Goal: Transaction & Acquisition: Book appointment/travel/reservation

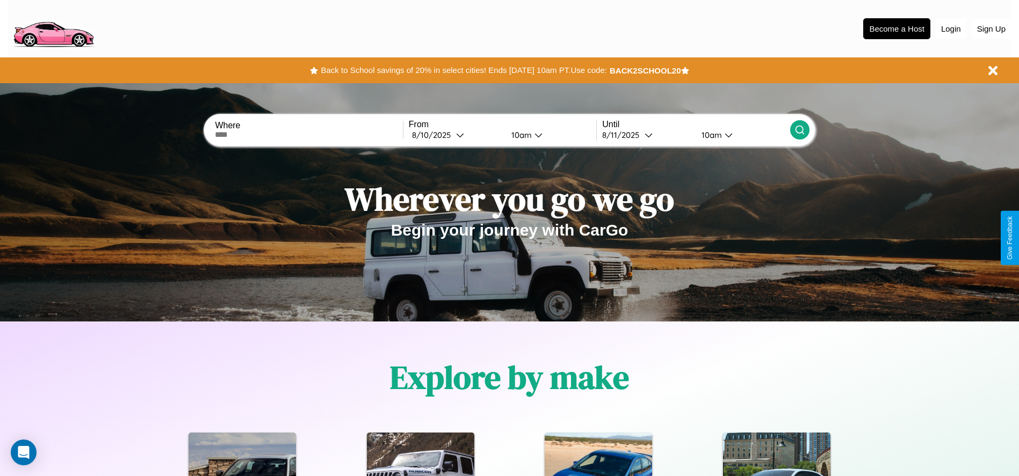
click at [309, 135] on input "text" at bounding box center [308, 135] width 187 height 9
type input "**********"
click at [455, 135] on div "8 / 10 / 2025" at bounding box center [434, 135] width 44 height 10
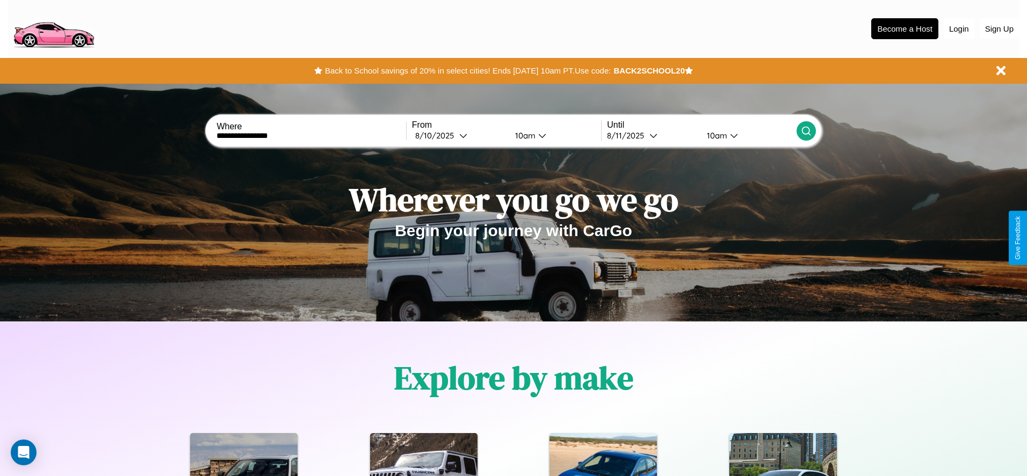
select select "*"
select select "****"
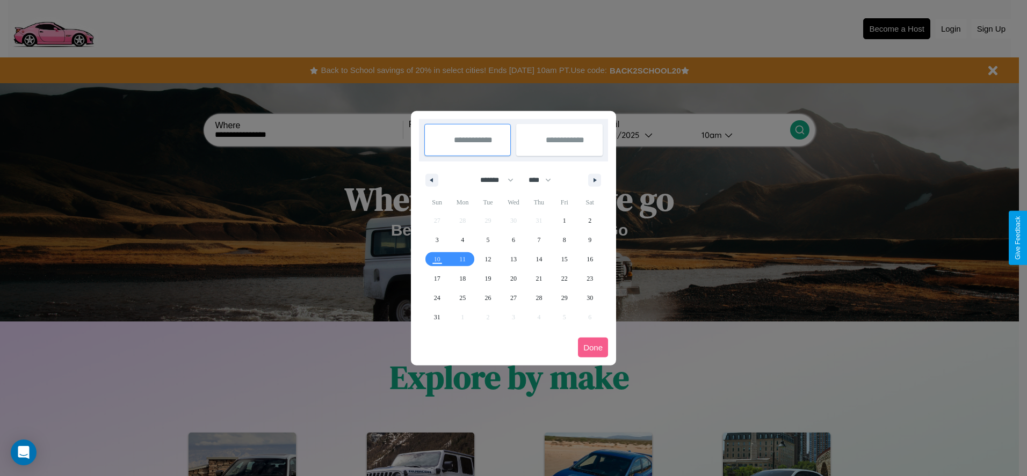
click at [492, 180] on select "******* ******** ***** ***** *** **** **** ****** ********* ******* ******** **…" at bounding box center [495, 180] width 46 height 18
select select "*"
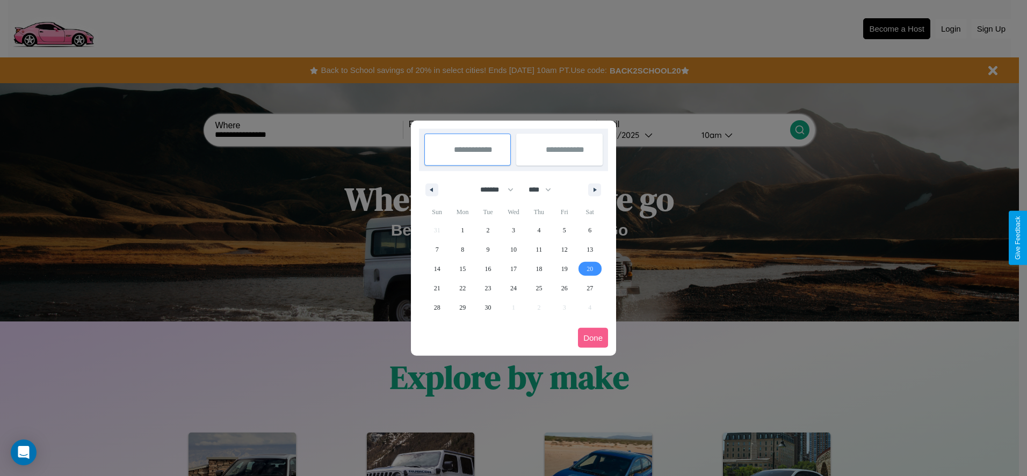
click at [590, 269] on span "20" at bounding box center [590, 268] width 6 height 19
type input "**********"
click at [437, 307] on span "28" at bounding box center [437, 307] width 6 height 19
type input "**********"
click at [593, 338] on button "Done" at bounding box center [593, 338] width 30 height 20
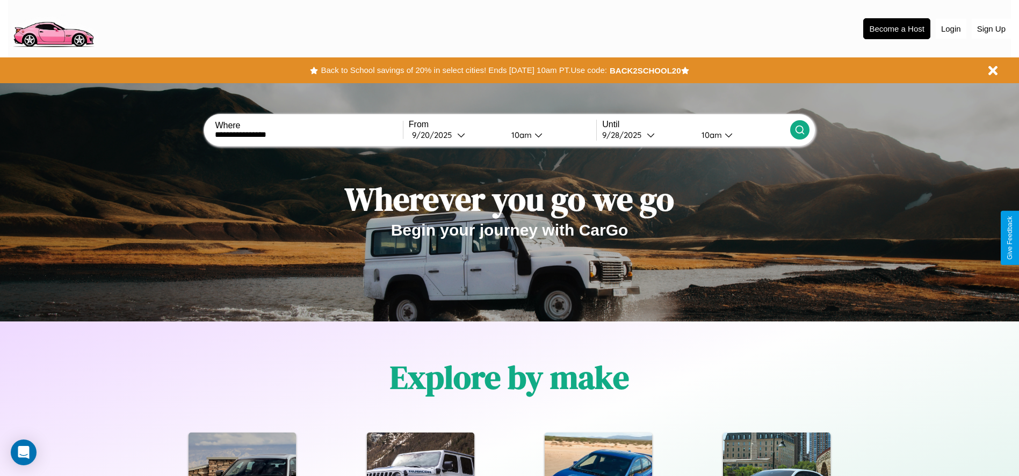
click at [799, 130] on icon at bounding box center [799, 130] width 11 height 11
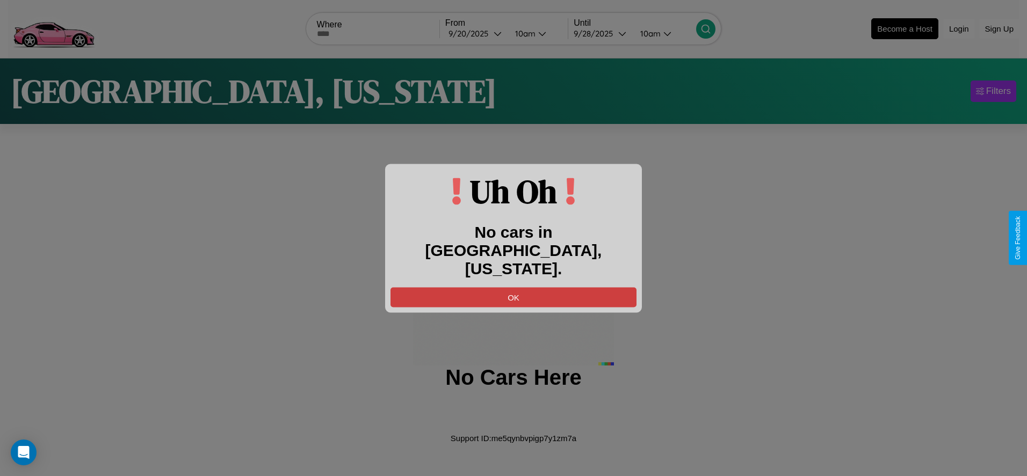
click at [513, 287] on button "OK" at bounding box center [513, 297] width 246 height 20
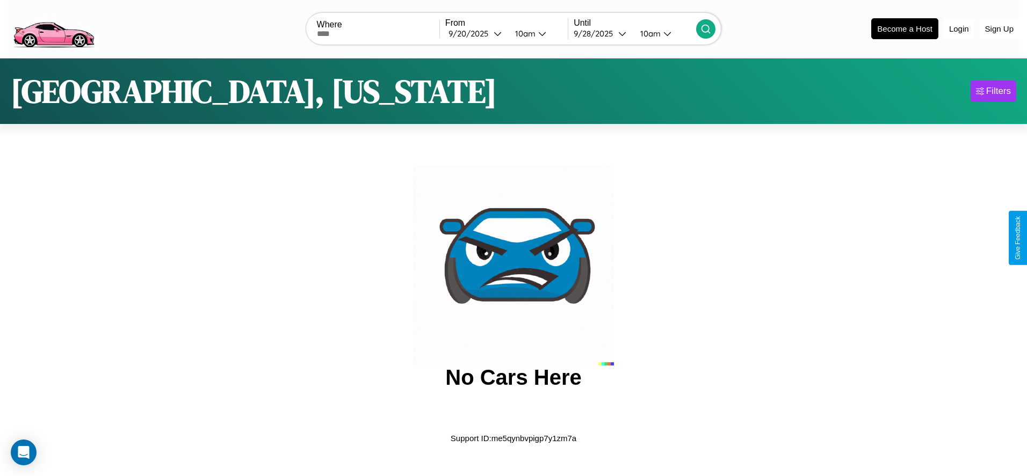
click at [53, 27] on img at bounding box center [53, 27] width 91 height 45
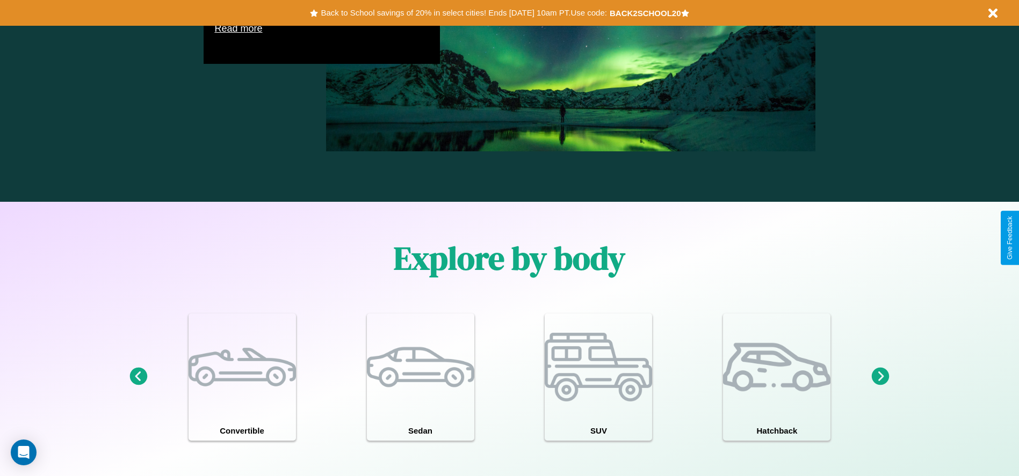
scroll to position [1541, 0]
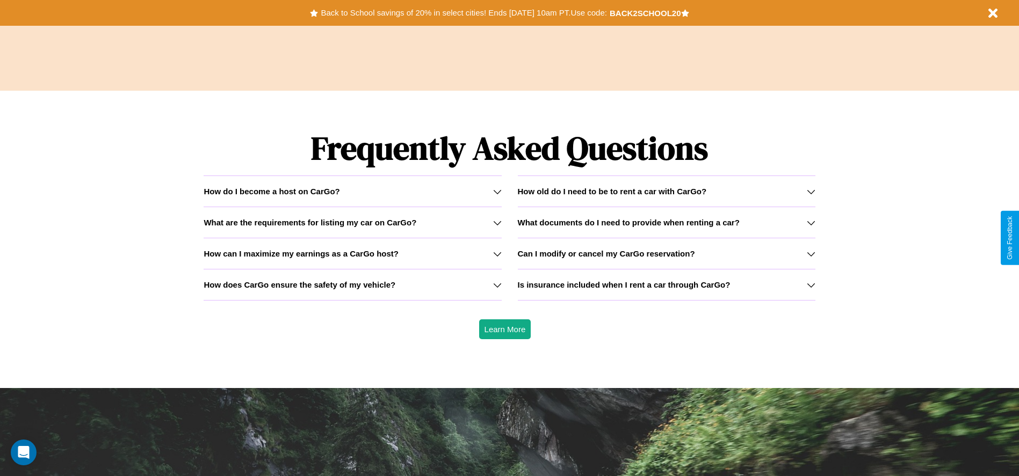
click at [811, 191] on icon at bounding box center [811, 191] width 9 height 9
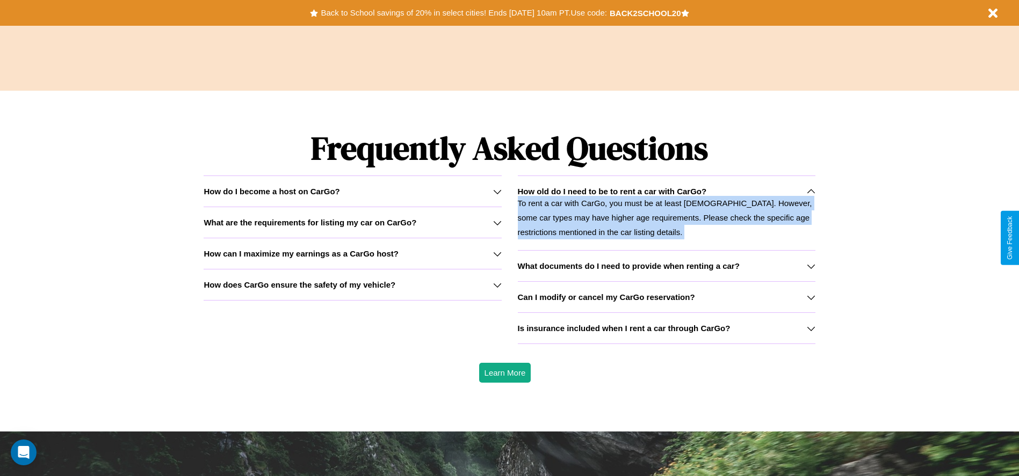
click at [811, 191] on icon at bounding box center [811, 191] width 9 height 9
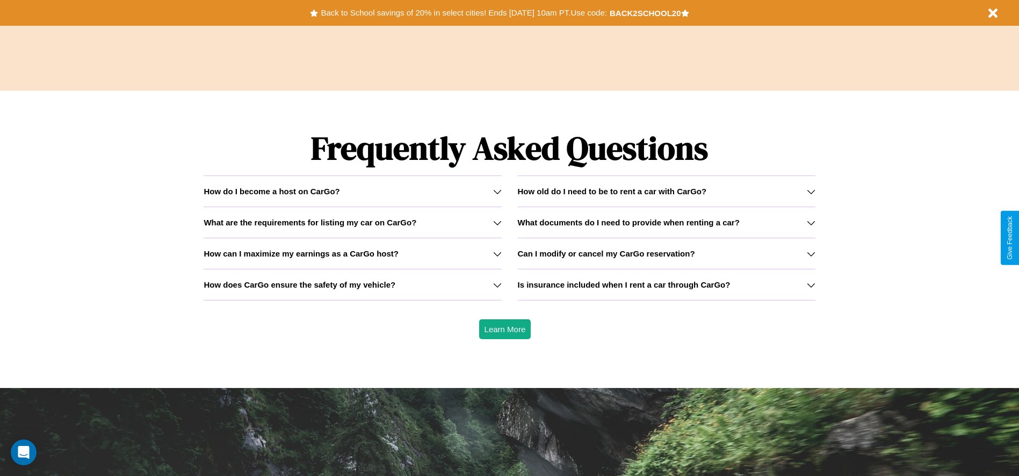
click at [497, 191] on icon at bounding box center [497, 191] width 9 height 9
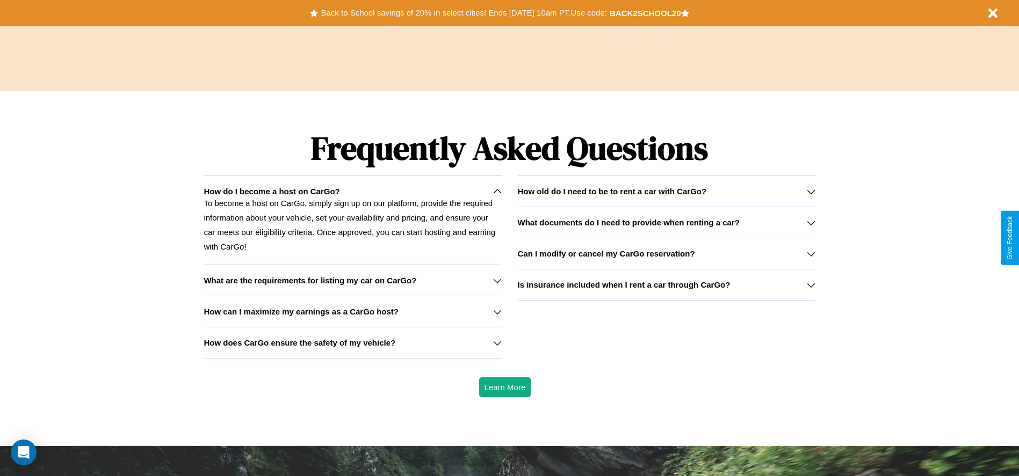
click at [811, 222] on icon at bounding box center [811, 223] width 9 height 9
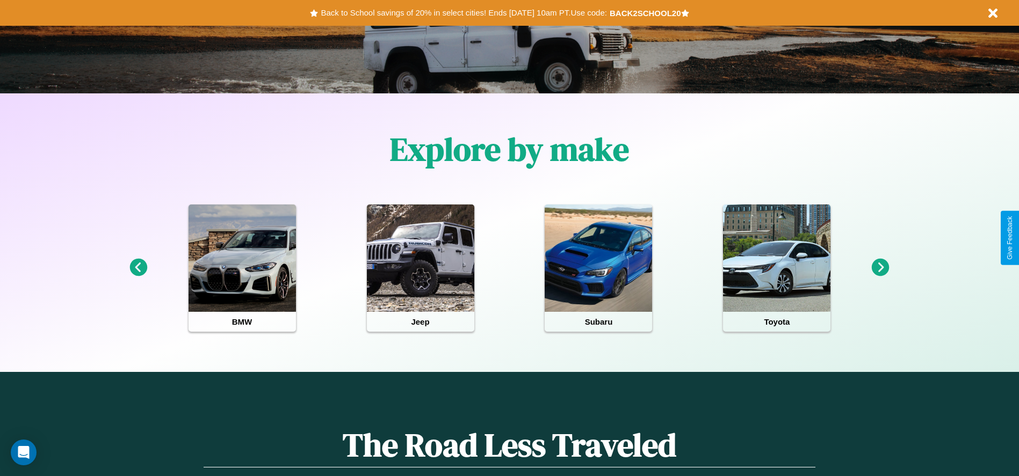
scroll to position [223, 0]
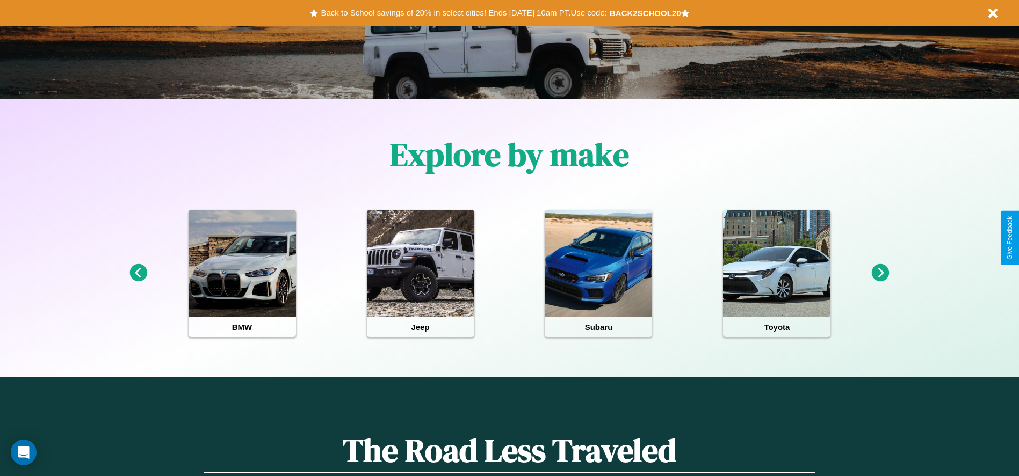
click at [880, 273] on icon at bounding box center [881, 273] width 18 height 18
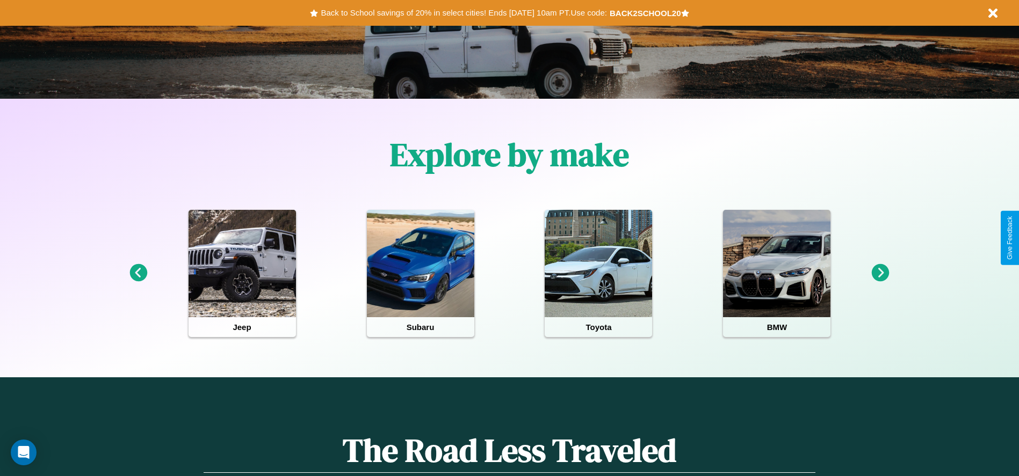
click at [880, 273] on icon at bounding box center [881, 273] width 18 height 18
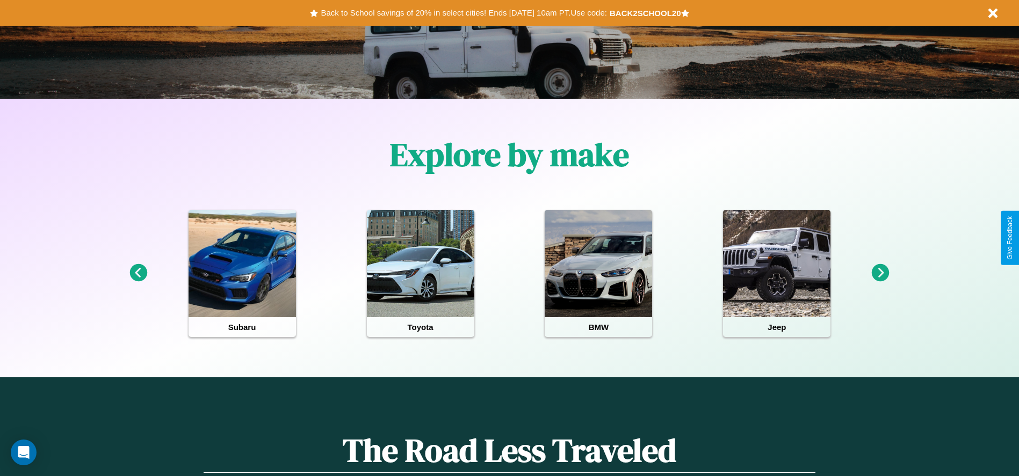
click at [138, 273] on icon at bounding box center [138, 273] width 18 height 18
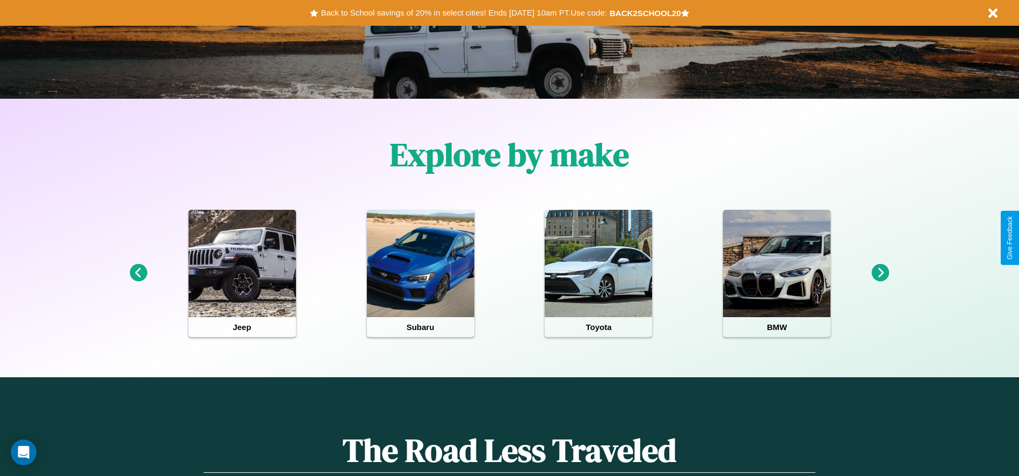
click at [138, 273] on icon at bounding box center [138, 273] width 18 height 18
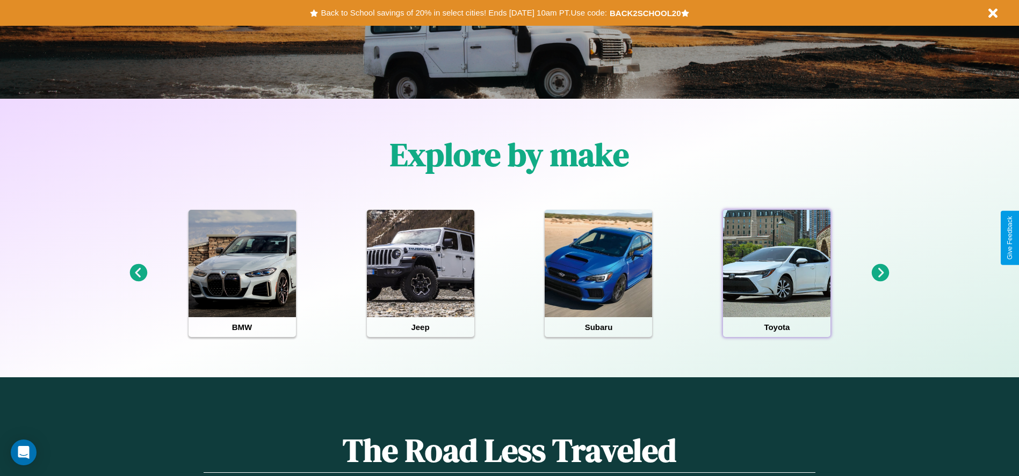
click at [777, 273] on div at bounding box center [776, 263] width 107 height 107
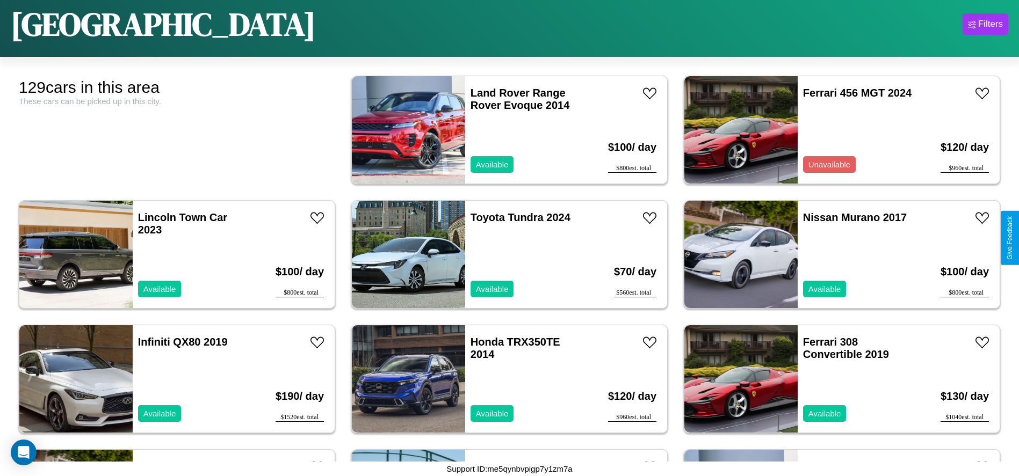
scroll to position [2612, 0]
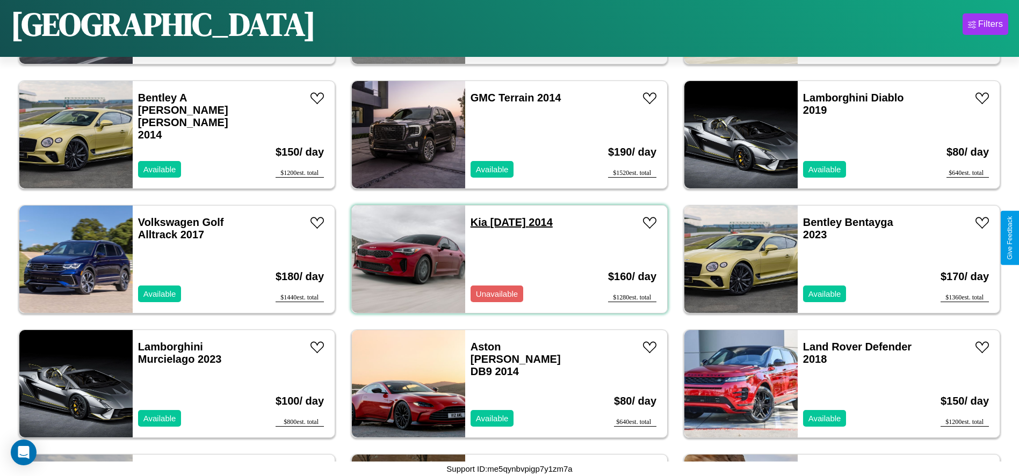
click at [475, 222] on link "Kia Carnival 2014" at bounding box center [512, 222] width 82 height 12
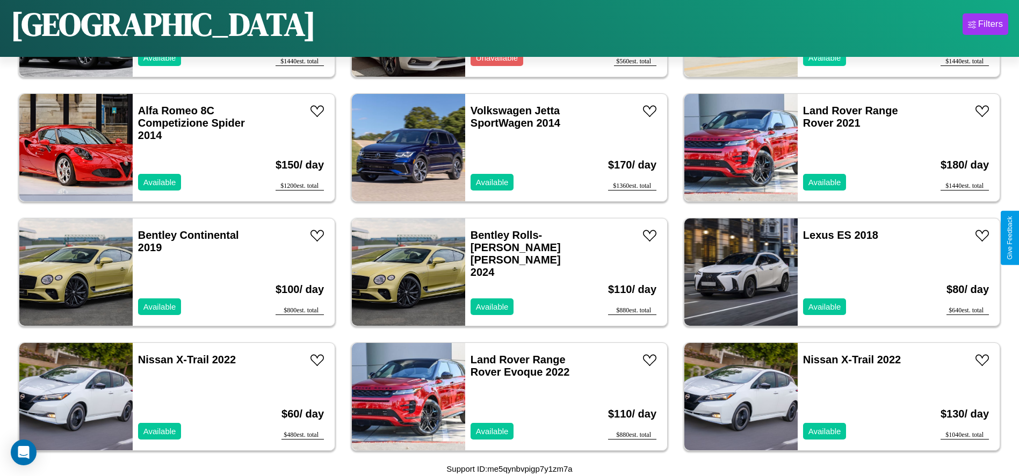
scroll to position [618, 0]
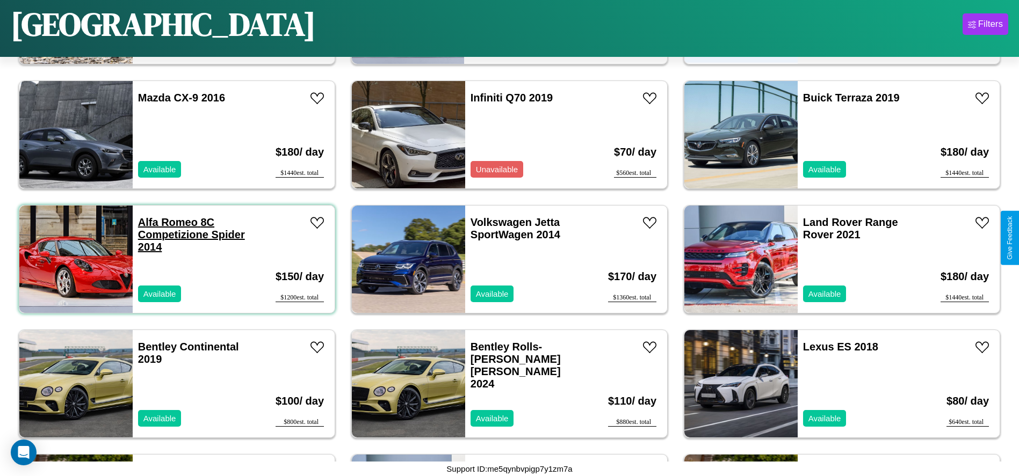
click at [167, 222] on link "Alfa Romeo 8C Competizione Spider 2014" at bounding box center [191, 234] width 107 height 37
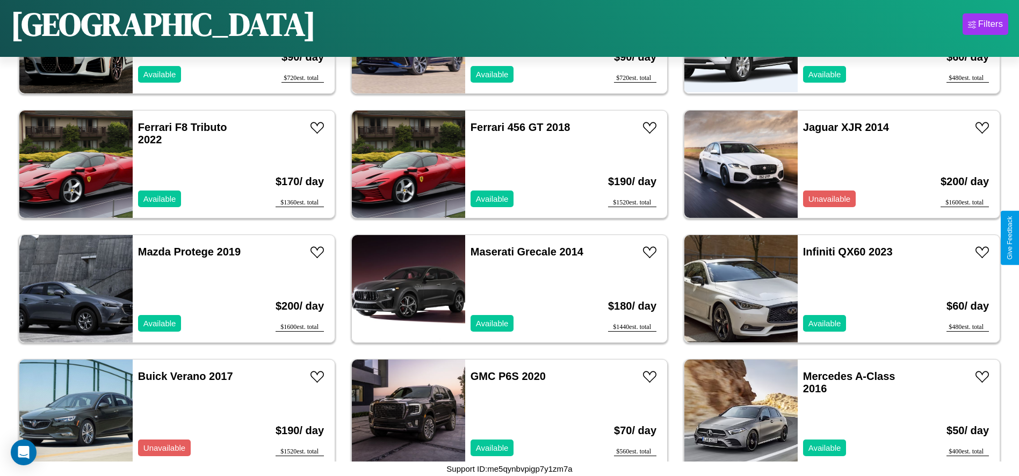
scroll to position [3360, 0]
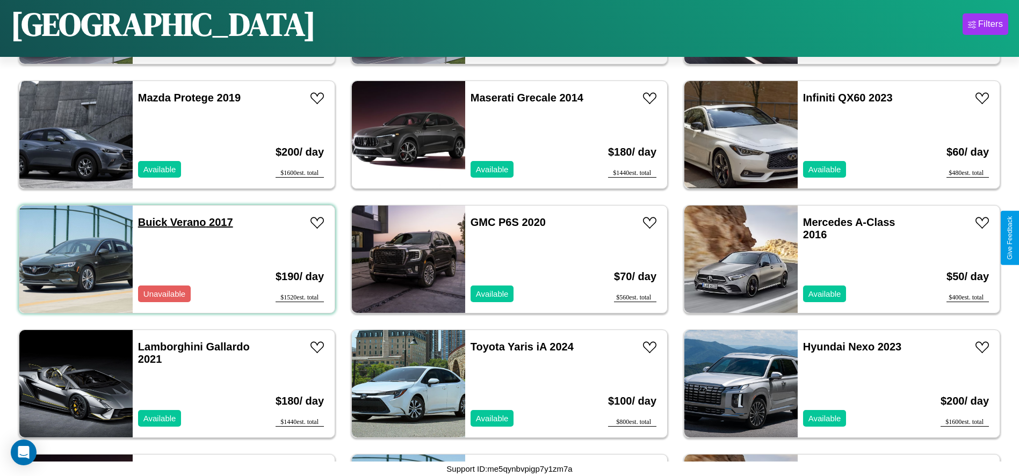
click at [151, 222] on link "Buick Verano 2017" at bounding box center [185, 222] width 95 height 12
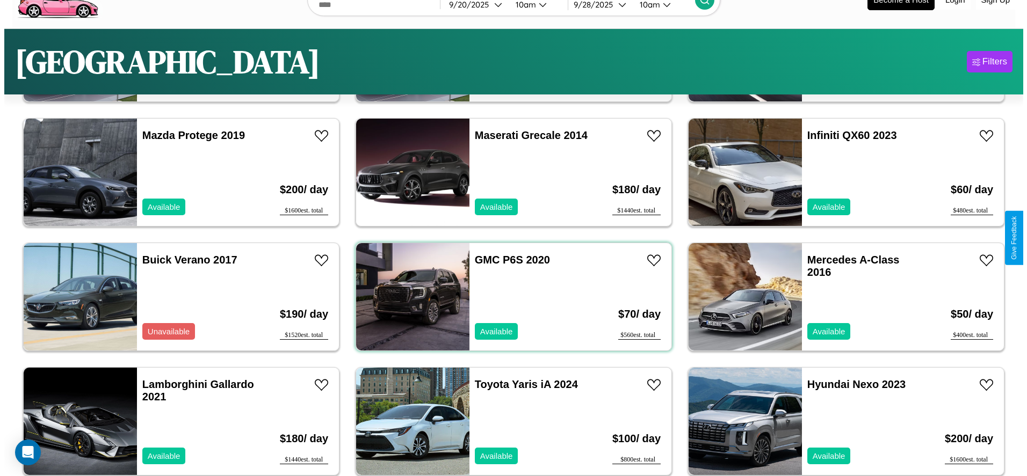
scroll to position [0, 0]
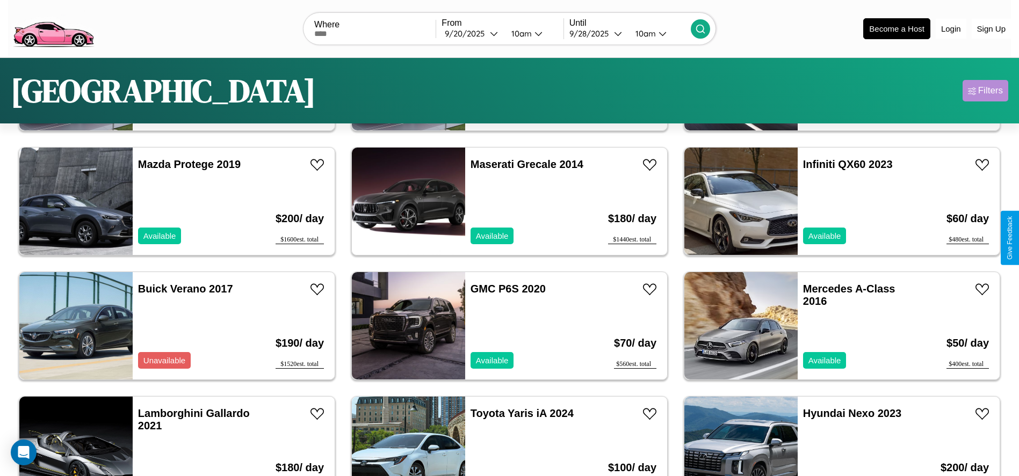
click at [985, 91] on div "Filters" at bounding box center [990, 90] width 25 height 11
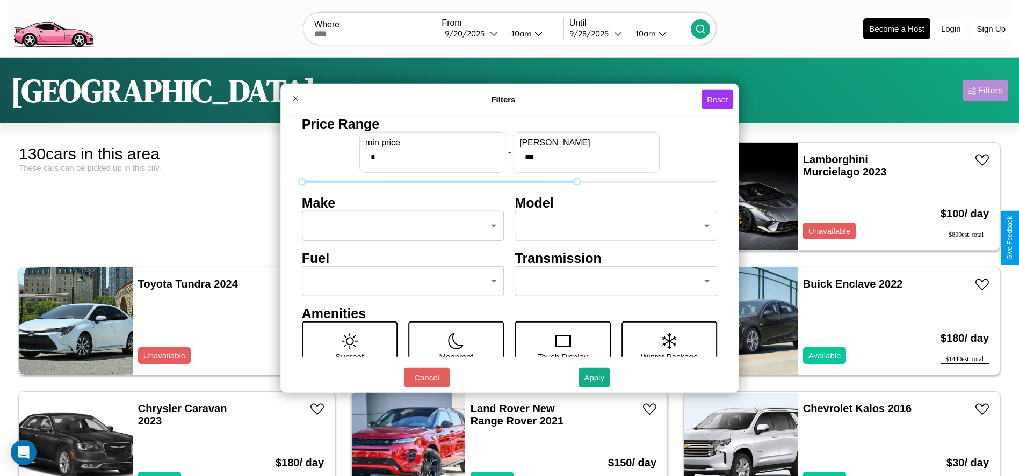
type input "***"
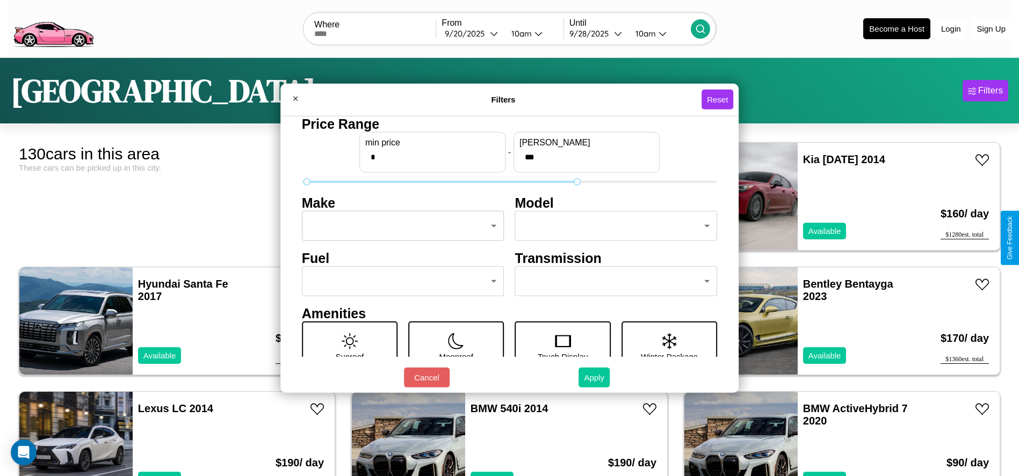
type input "*"
click at [595, 378] on button "Apply" at bounding box center [593, 378] width 31 height 20
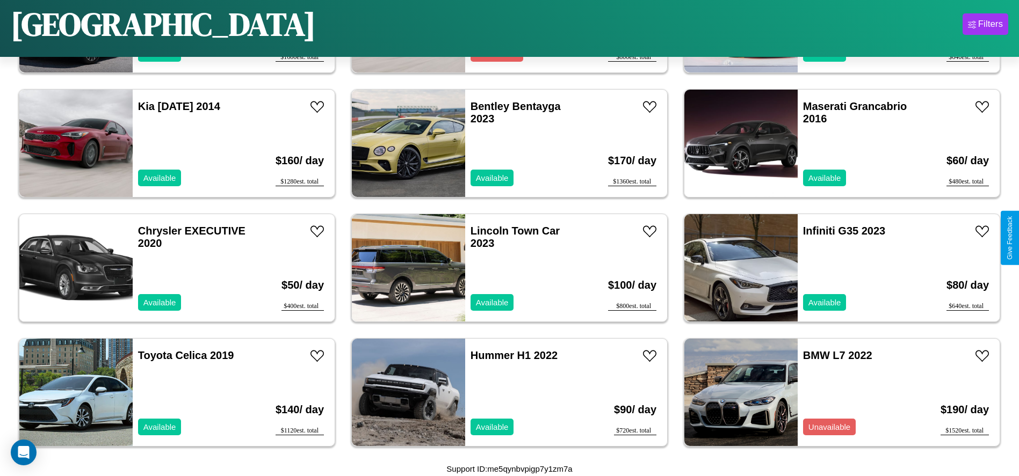
scroll to position [2737, 0]
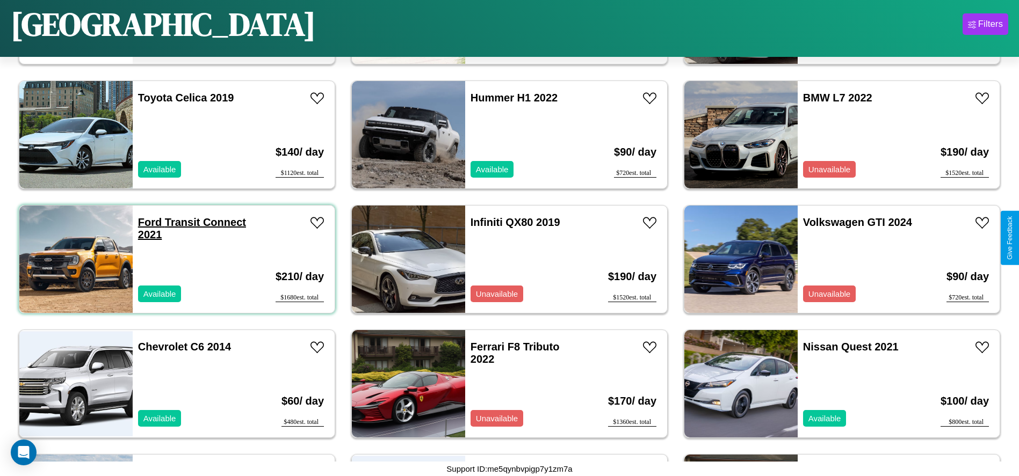
click at [149, 222] on link "Ford Transit Connect 2021" at bounding box center [192, 228] width 108 height 24
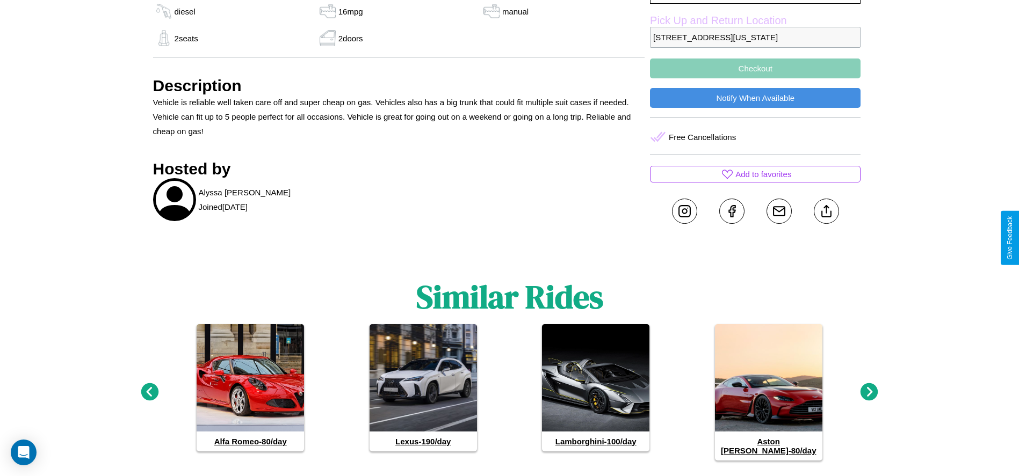
scroll to position [459, 0]
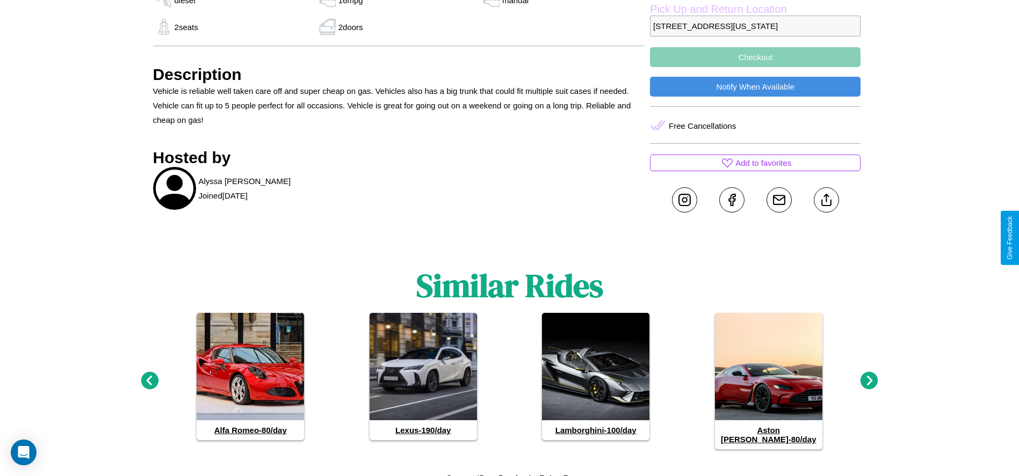
click at [869, 377] on icon at bounding box center [869, 381] width 18 height 18
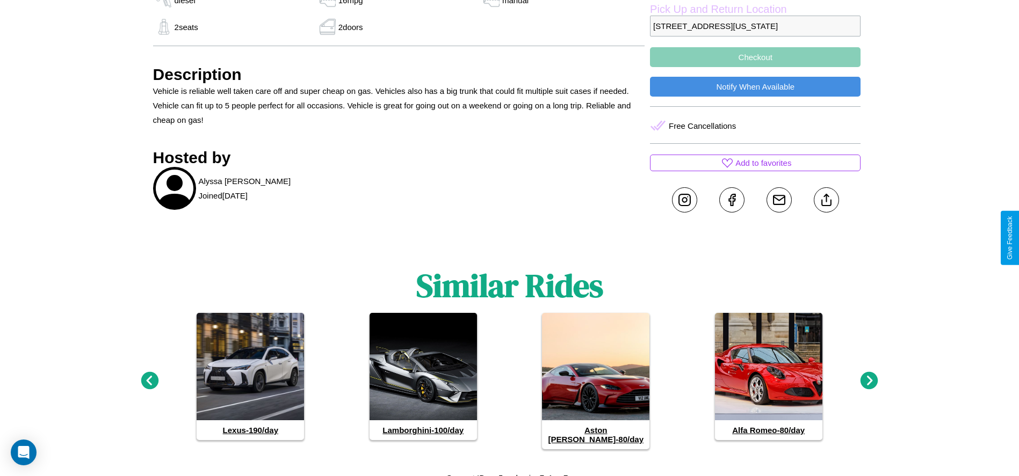
click at [149, 377] on icon at bounding box center [150, 381] width 18 height 18
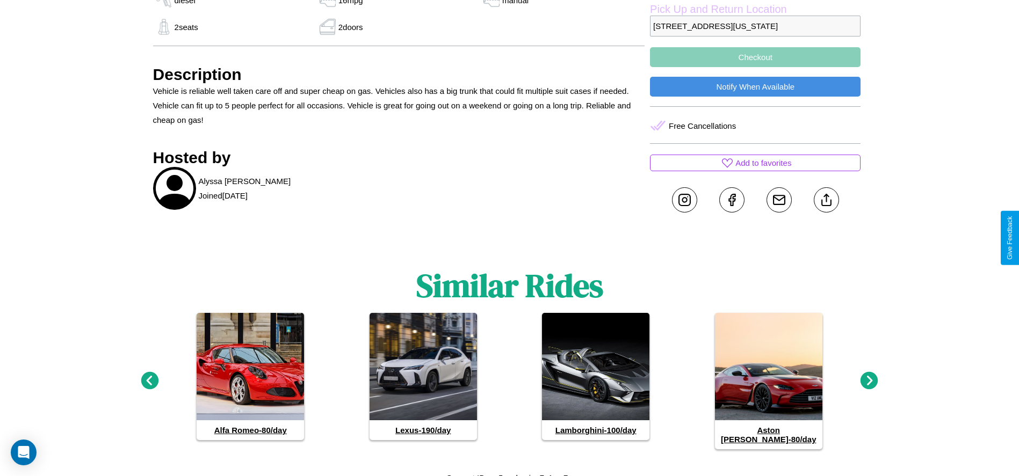
click at [869, 377] on icon at bounding box center [869, 381] width 18 height 18
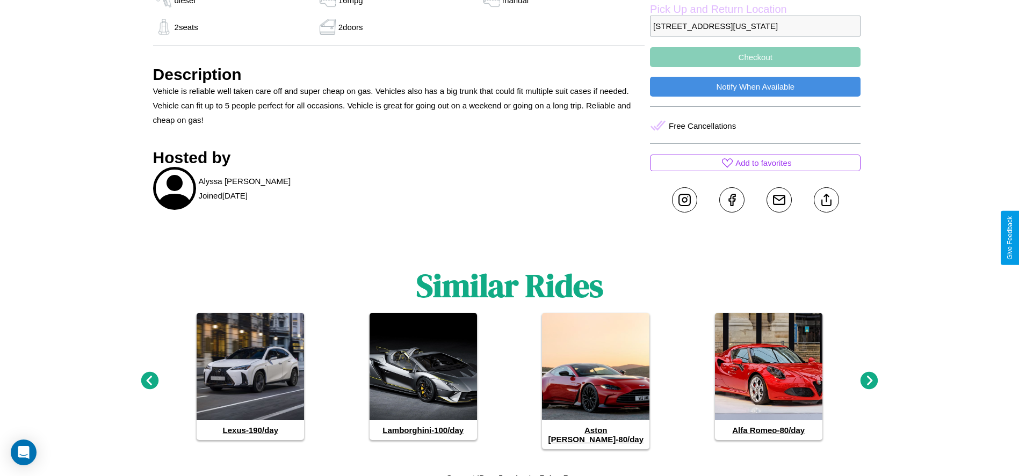
click at [869, 377] on icon at bounding box center [869, 381] width 18 height 18
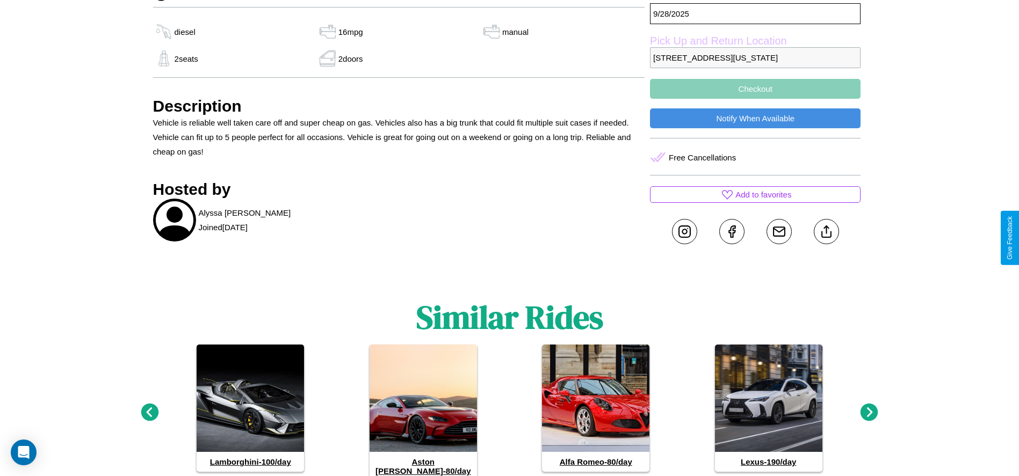
scroll to position [421, 0]
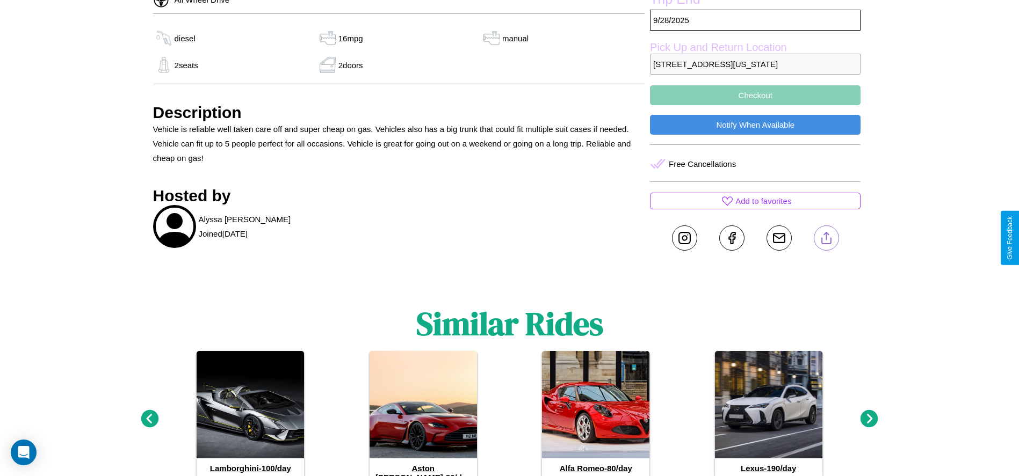
click at [826, 238] on line at bounding box center [826, 237] width 0 height 8
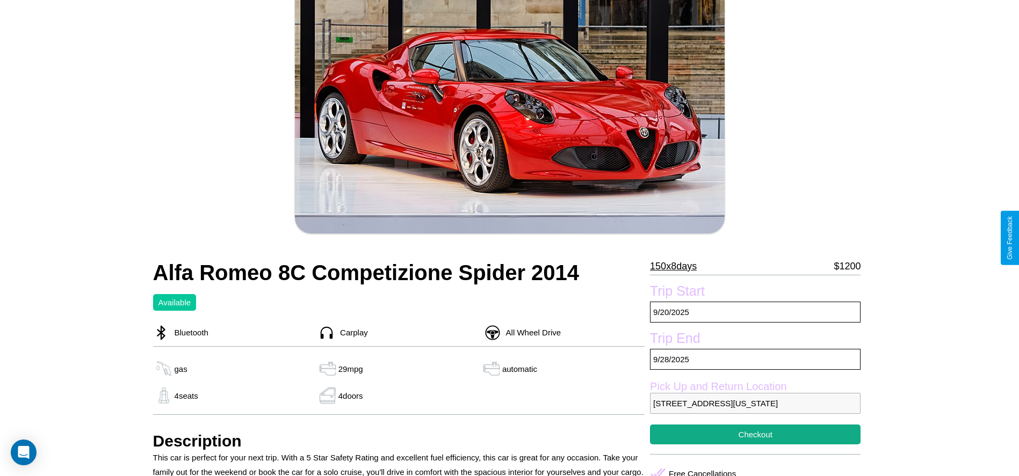
scroll to position [276, 0]
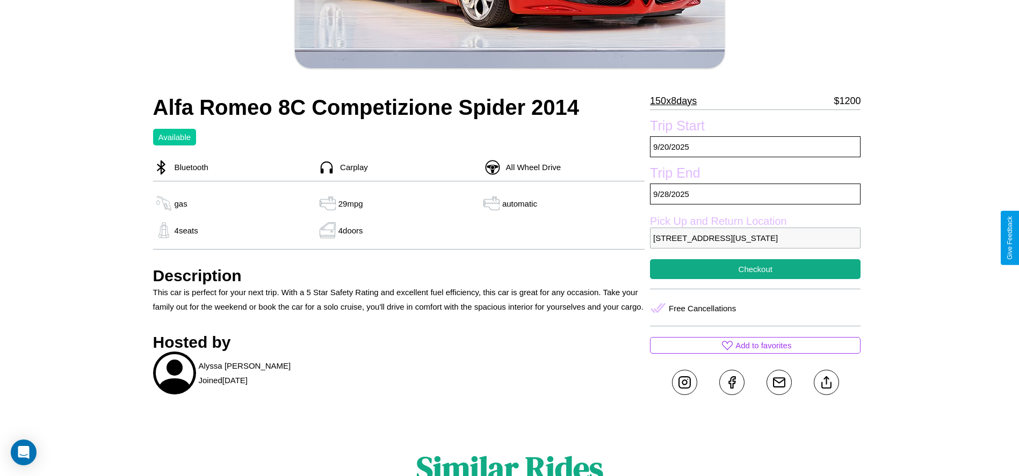
click at [755, 238] on p "[STREET_ADDRESS][US_STATE]" at bounding box center [755, 238] width 211 height 21
click at [755, 238] on p "870 Chestnut Street Dallas Texas 64005 United States" at bounding box center [755, 238] width 211 height 21
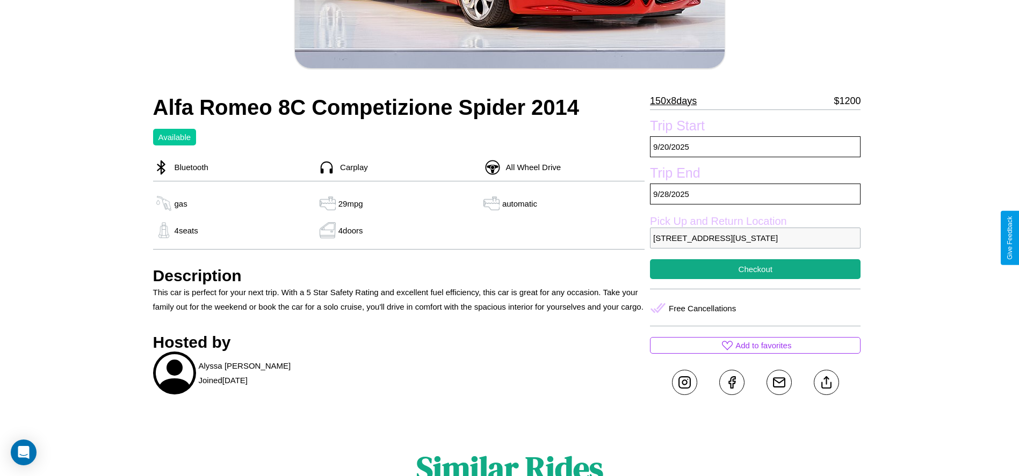
click at [755, 238] on p "870 Chestnut Street Dallas Texas 64005 United States" at bounding box center [755, 238] width 211 height 21
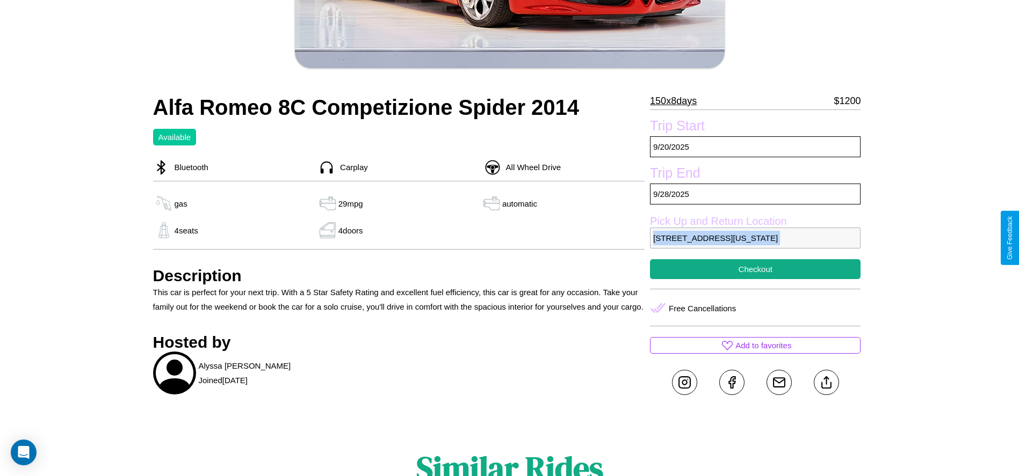
click at [755, 238] on p "870 Chestnut Street Dallas Texas 64005 United States" at bounding box center [755, 238] width 211 height 21
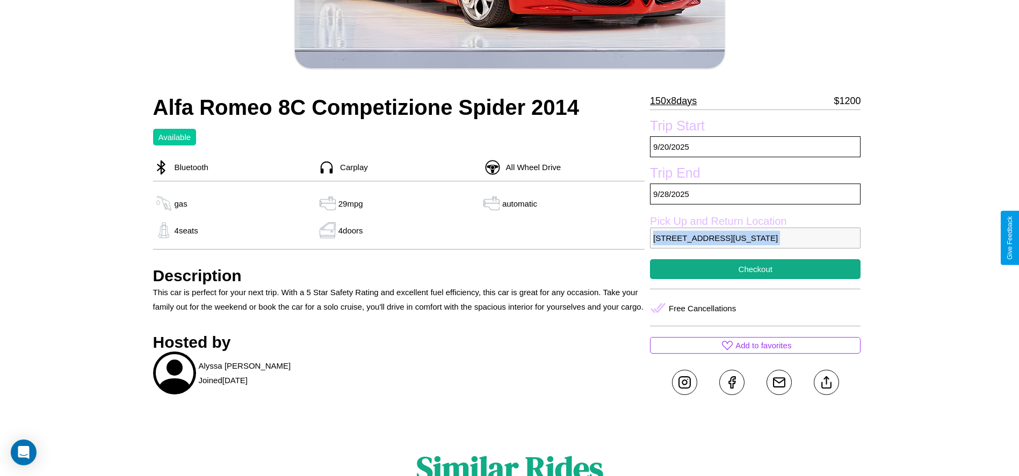
click at [755, 238] on p "870 Chestnut Street Dallas Texas 64005 United States" at bounding box center [755, 238] width 211 height 21
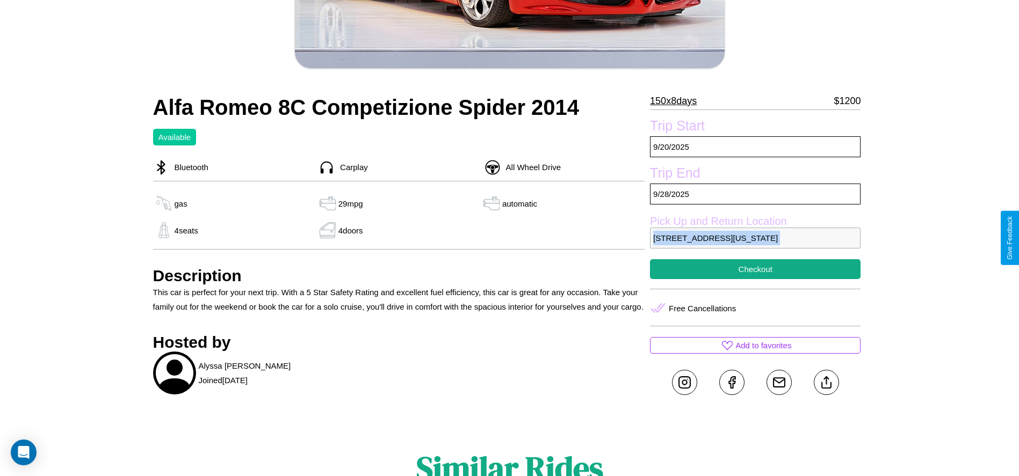
click at [755, 238] on p "870 Chestnut Street Dallas Texas 64005 United States" at bounding box center [755, 238] width 211 height 21
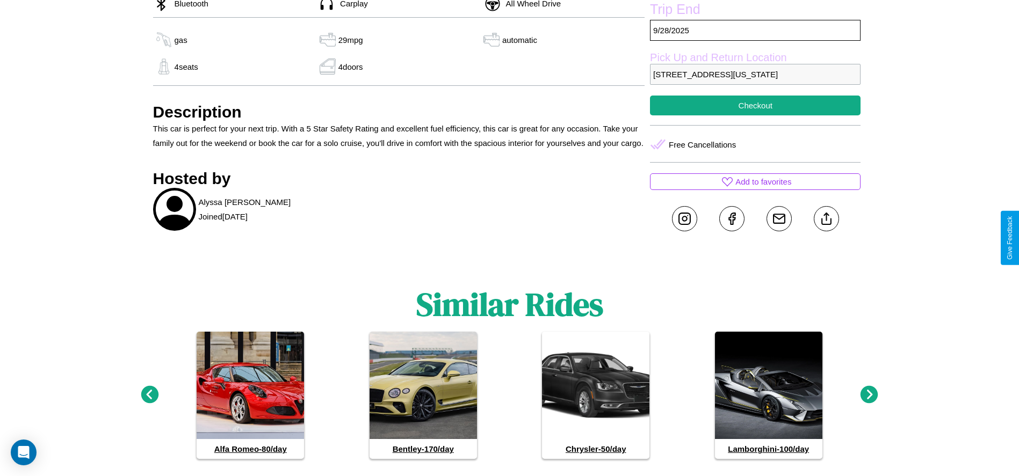
scroll to position [458, 0]
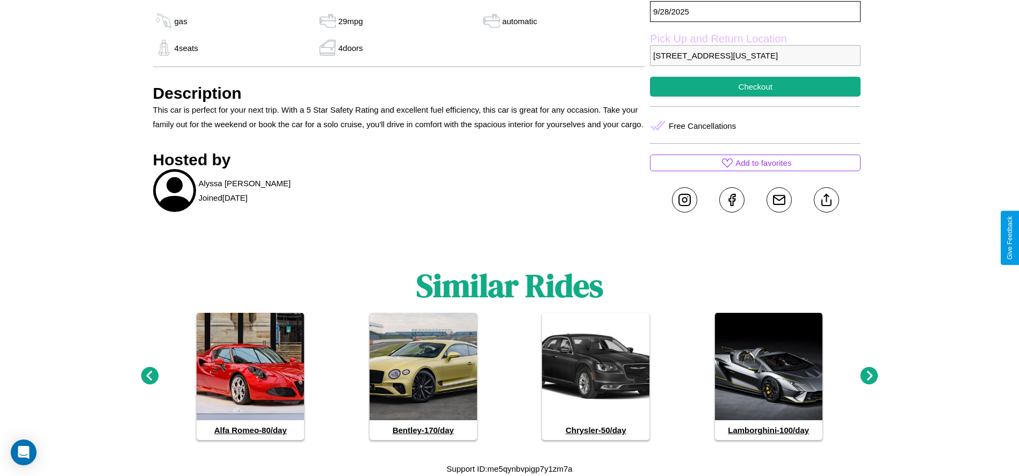
click at [869, 377] on icon at bounding box center [869, 376] width 18 height 18
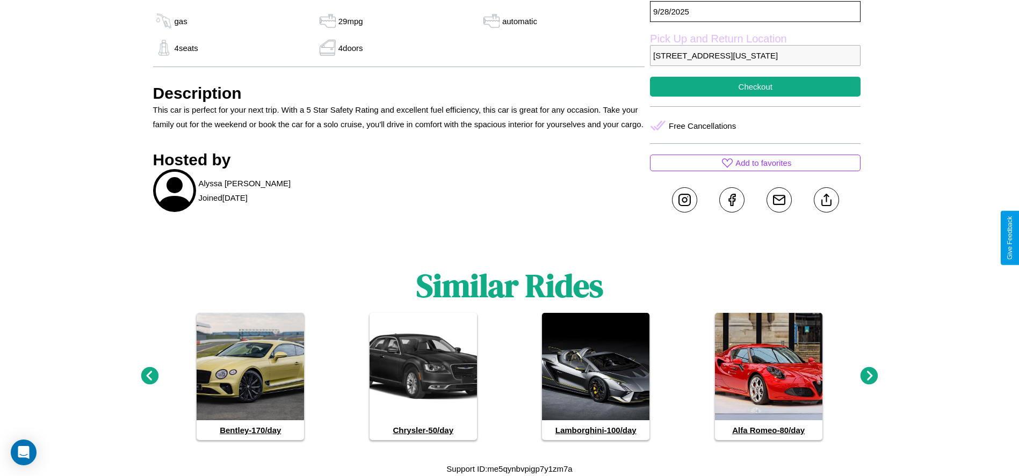
click at [149, 377] on icon at bounding box center [150, 376] width 18 height 18
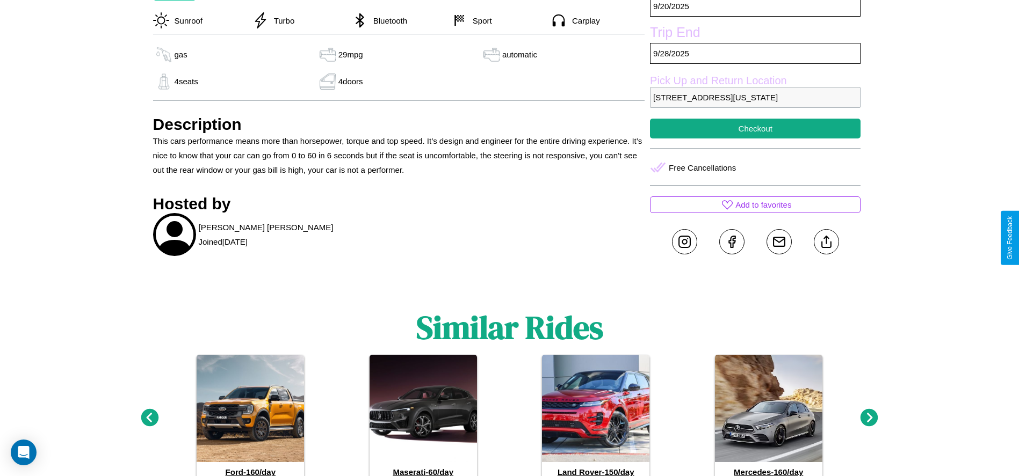
scroll to position [390, 0]
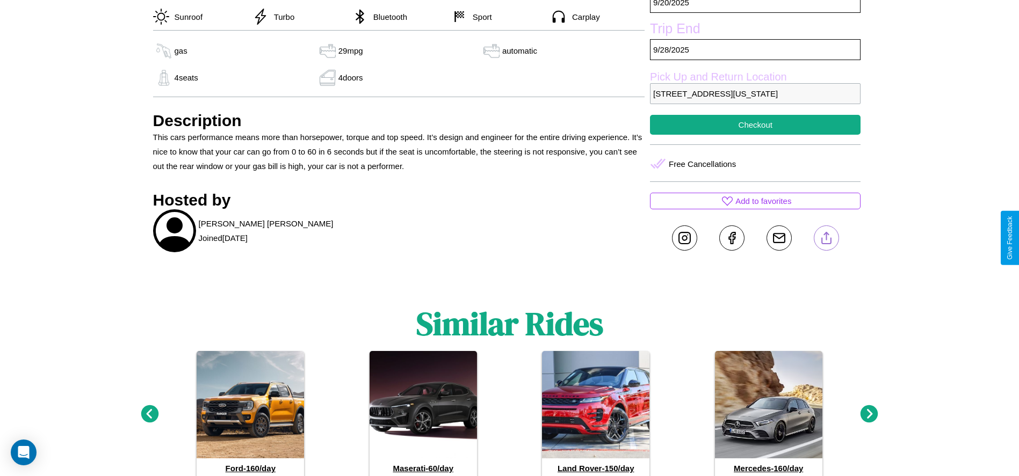
click at [826, 238] on line at bounding box center [826, 237] width 0 height 8
